Goal: Information Seeking & Learning: Learn about a topic

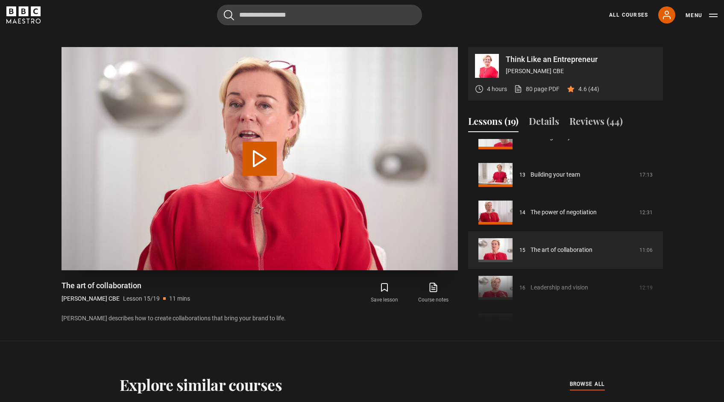
scroll to position [419, 0]
click at [255, 141] on button "Play Lesson The art of collaboration" at bounding box center [260, 158] width 34 height 34
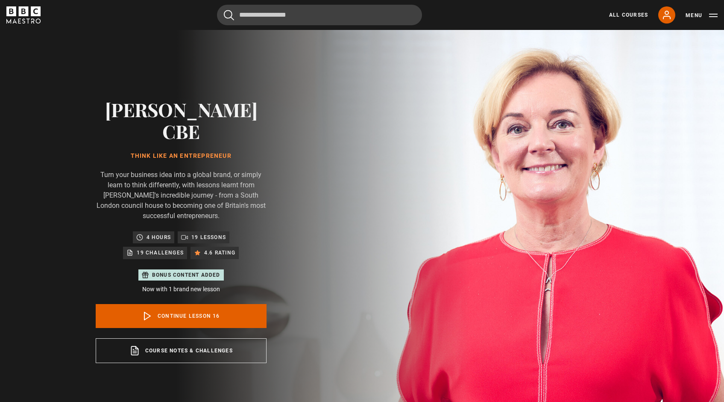
scroll to position [564, 0]
click at [202, 304] on link "Continue lesson 16" at bounding box center [181, 316] width 171 height 24
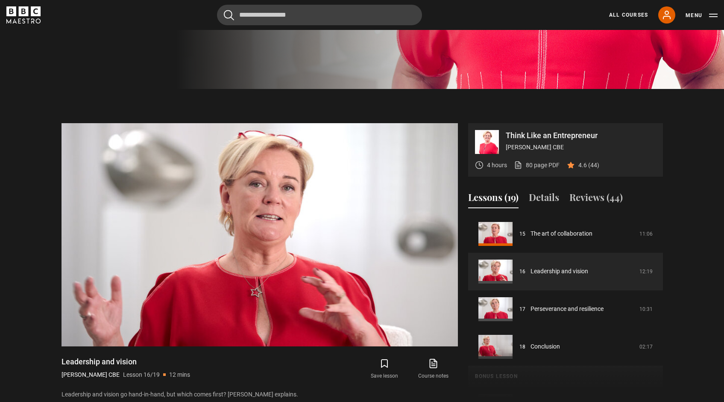
scroll to position [340, 0]
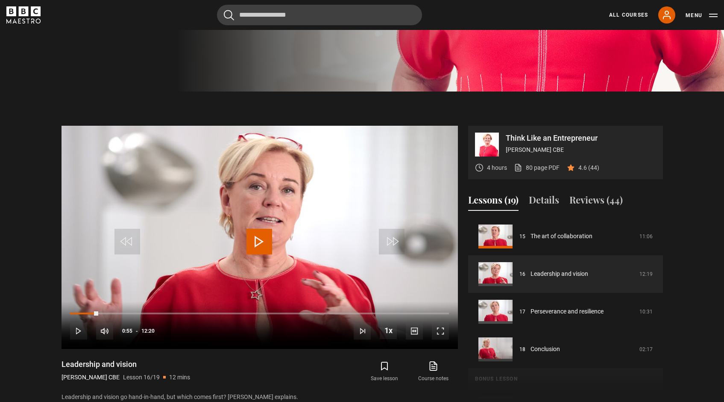
drag, startPoint x: 352, startPoint y: 290, endPoint x: 0, endPoint y: 294, distance: 352.2
click at [0, 294] on section "Think Like an Entrepreneur Jo Malone CBE 4 hours 80 page PDF (opens in new tab)…" at bounding box center [362, 255] width 724 height 328
click at [104, 322] on span "Video Player" at bounding box center [104, 330] width 17 height 17
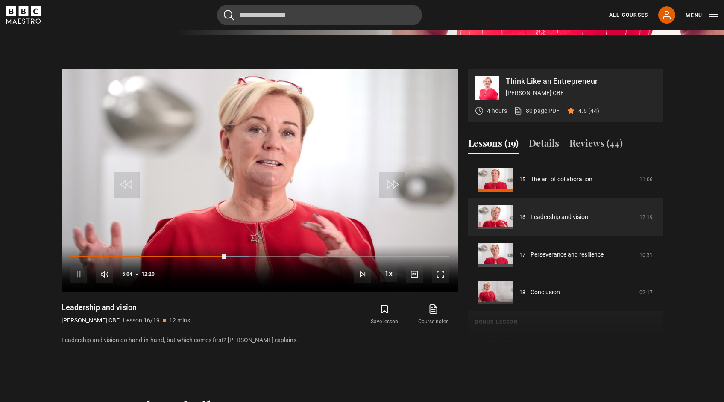
scroll to position [393, 0]
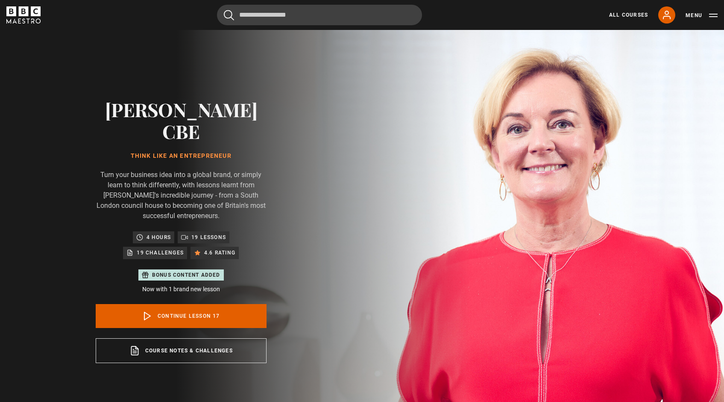
scroll to position [589, 0]
click at [213, 304] on link "Continue lesson 17" at bounding box center [181, 316] width 171 height 24
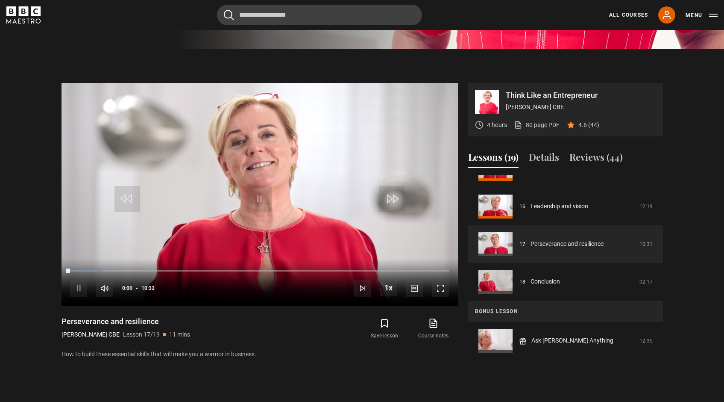
scroll to position [408, 0]
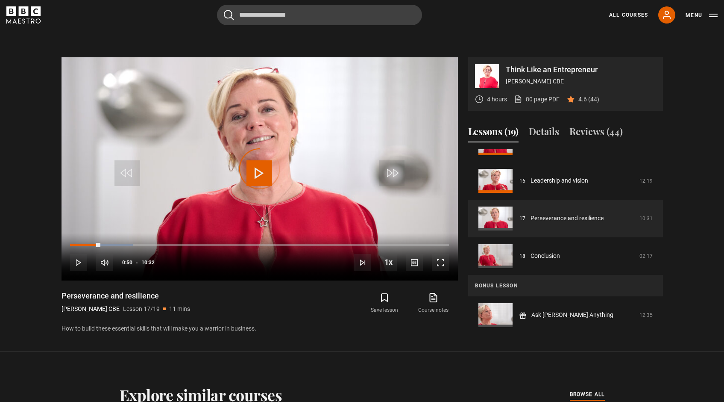
drag, startPoint x: 100, startPoint y: 222, endPoint x: 60, endPoint y: 224, distance: 40.7
click at [61, 224] on div "Think Like an Entrepreneur Jo Malone CBE 4 hours 80 page PDF (opens in new tab)…" at bounding box center [362, 195] width 615 height 277
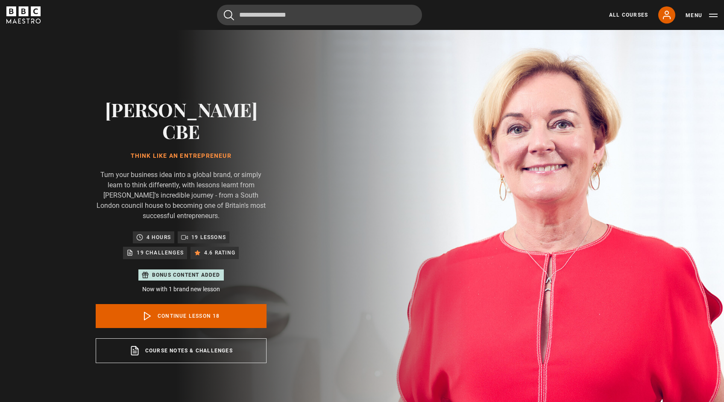
scroll to position [589, 0]
click at [212, 304] on link "Continue lesson 18" at bounding box center [181, 316] width 171 height 24
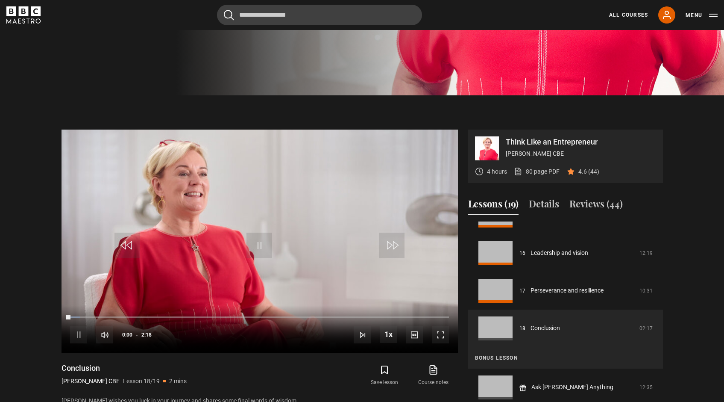
scroll to position [408, 0]
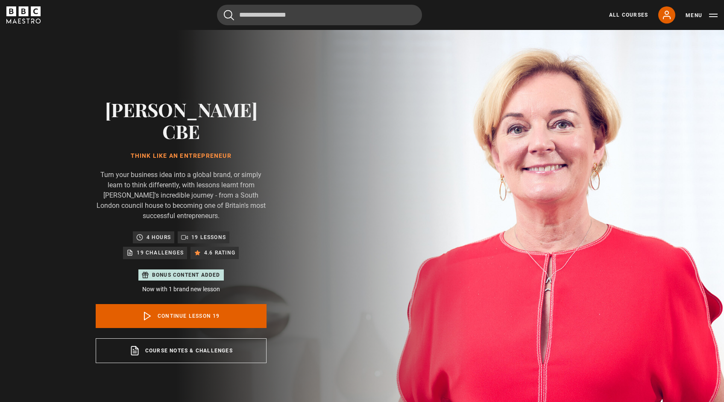
scroll to position [589, 0]
click at [210, 304] on link "Continue lesson 19" at bounding box center [181, 316] width 171 height 24
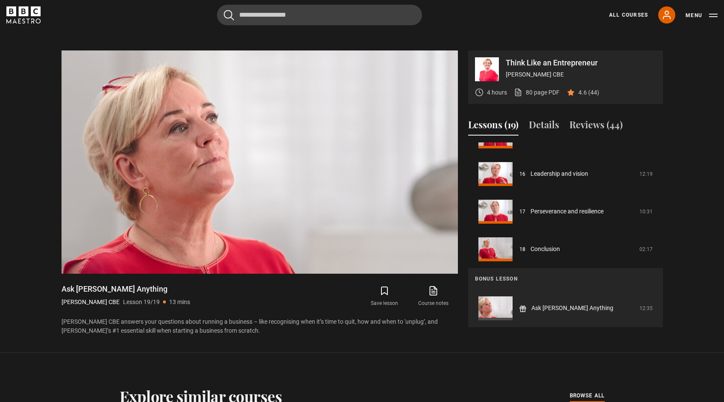
scroll to position [406, 0]
